Goal: Transaction & Acquisition: Subscribe to service/newsletter

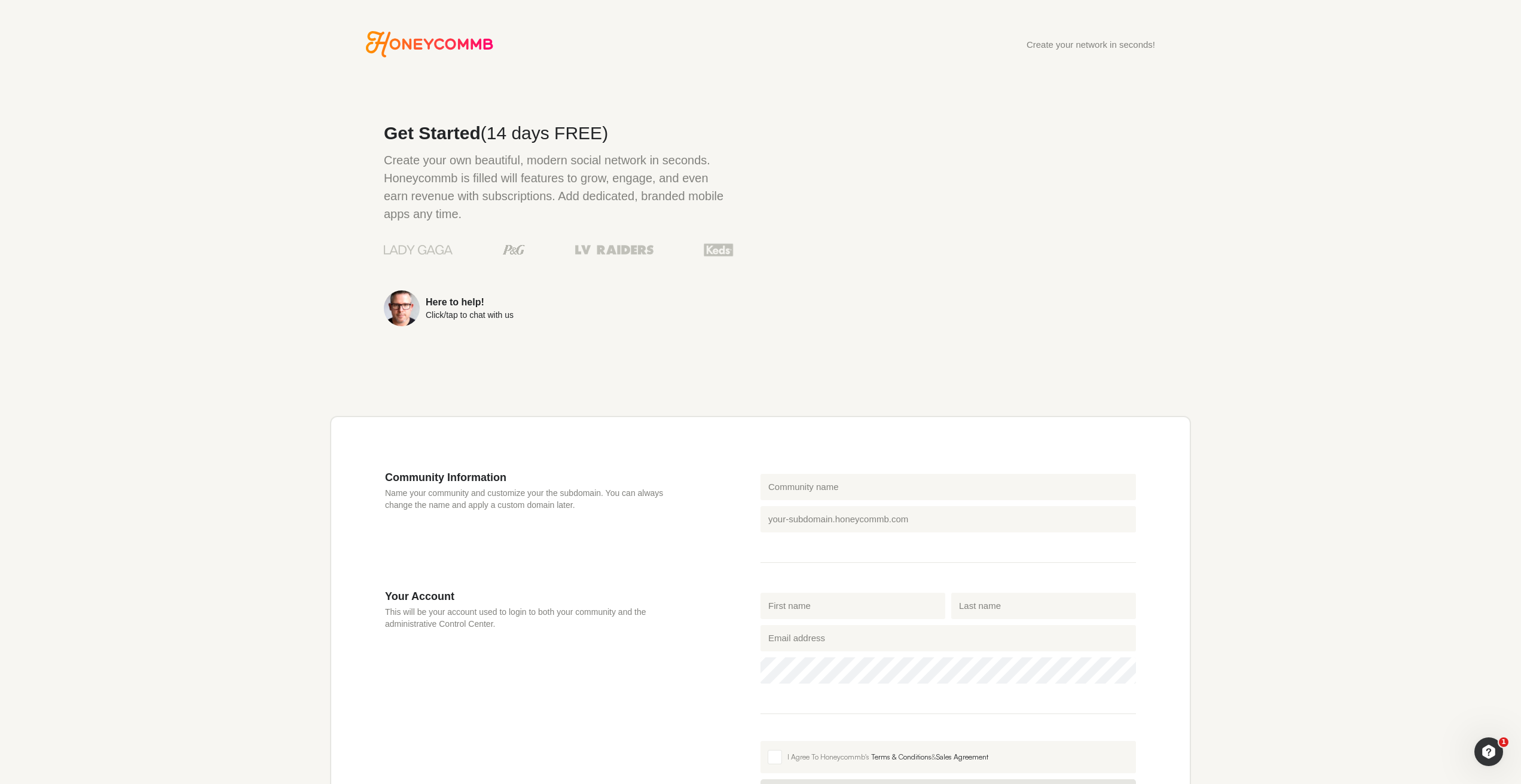
drag, startPoint x: 1024, startPoint y: 273, endPoint x: 1137, endPoint y: 288, distance: 114.0
click at [1024, 273] on div at bounding box center [962, 225] width 349 height 275
drag, startPoint x: 1206, startPoint y: 288, endPoint x: 1137, endPoint y: 264, distance: 73.1
click at [1180, 279] on div "Create your network in seconds! Get Started (14 days FREE) Create your own beau…" at bounding box center [760, 491] width 932 height 920
drag, startPoint x: 838, startPoint y: 159, endPoint x: 1033, endPoint y: 336, distance: 263.4
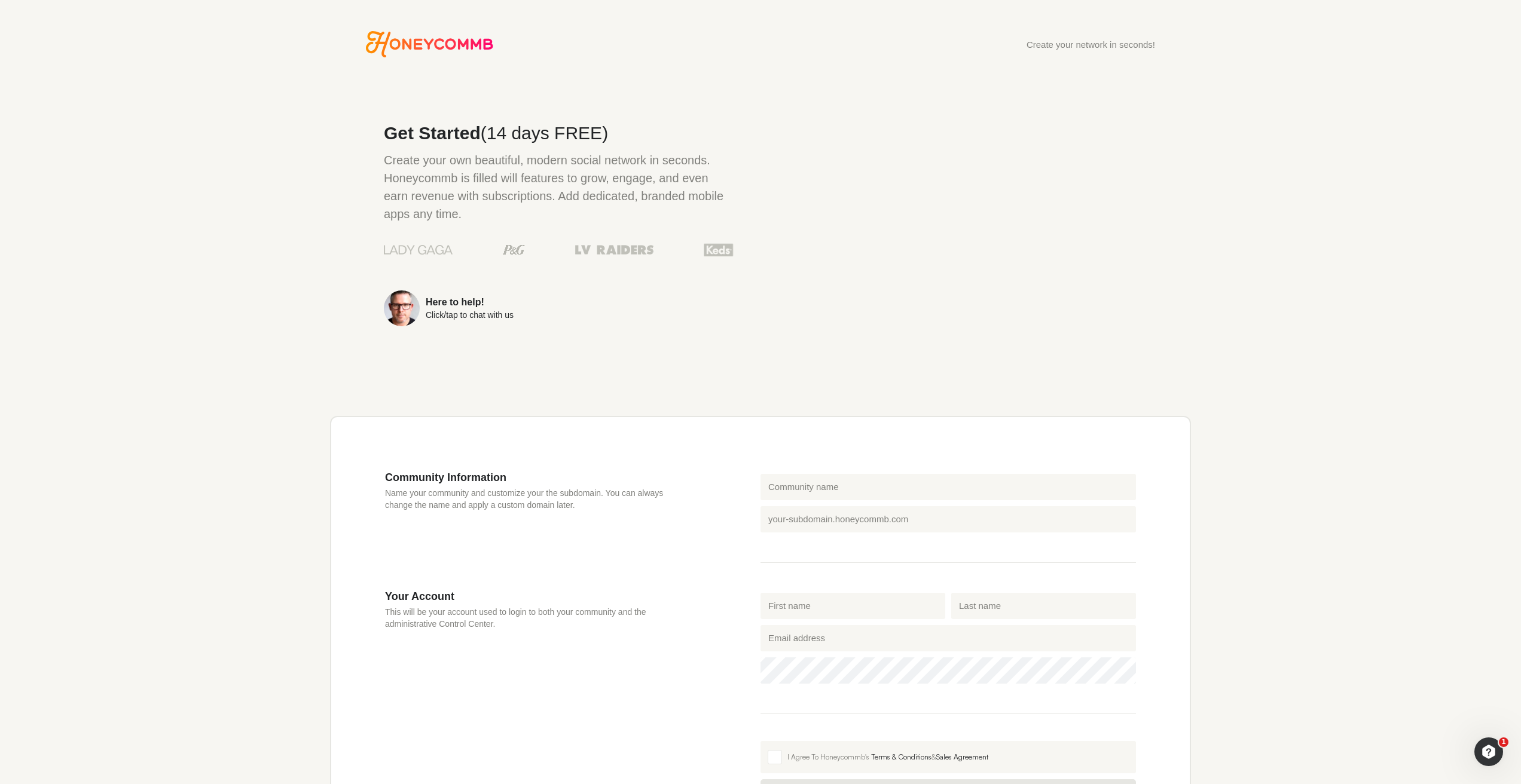
click at [1032, 336] on div at bounding box center [962, 225] width 349 height 275
click at [1063, 278] on div at bounding box center [962, 225] width 349 height 275
drag, startPoint x: 589, startPoint y: 183, endPoint x: 511, endPoint y: 166, distance: 79.8
click at [528, 171] on p "Create your own beautiful, modern social network in seconds. Honeycommb is fill…" at bounding box center [558, 187] width 349 height 72
click at [472, 158] on p "Create your own beautiful, modern social network in seconds. Honeycommb is fill…" at bounding box center [558, 187] width 349 height 72
